Goal: Register for event/course

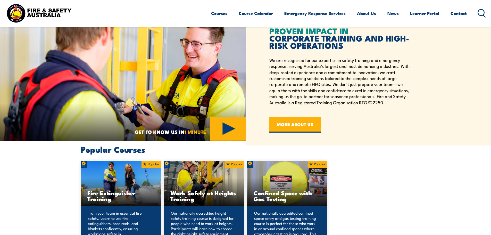
scroll to position [232, 0]
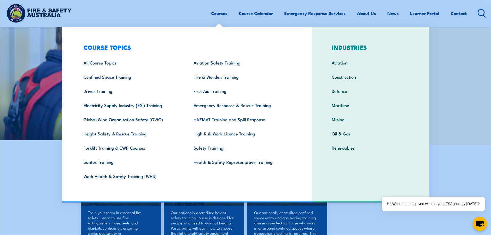
click at [213, 12] on link "Courses" at bounding box center [219, 13] width 16 height 14
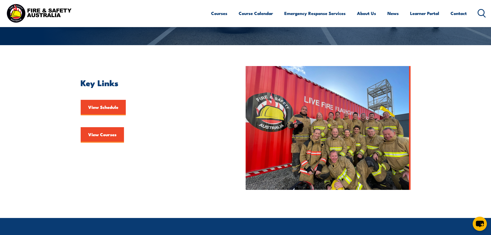
scroll to position [103, 0]
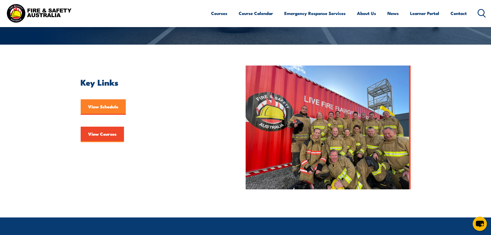
click at [106, 107] on link "View Schedule" at bounding box center [103, 106] width 45 height 15
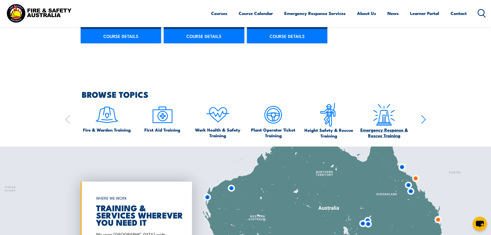
scroll to position [489, 0]
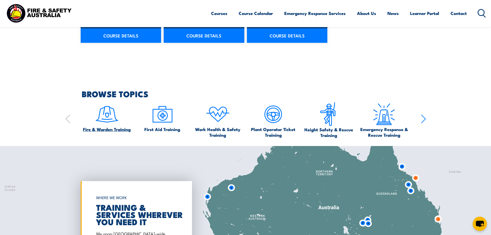
click at [106, 111] on img at bounding box center [107, 114] width 24 height 24
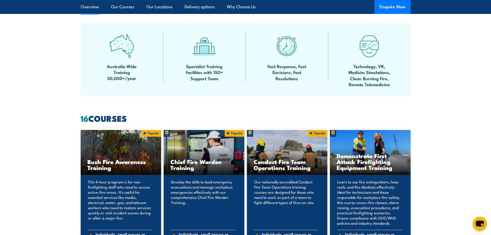
scroll to position [309, 0]
